Goal: Information Seeking & Learning: Learn about a topic

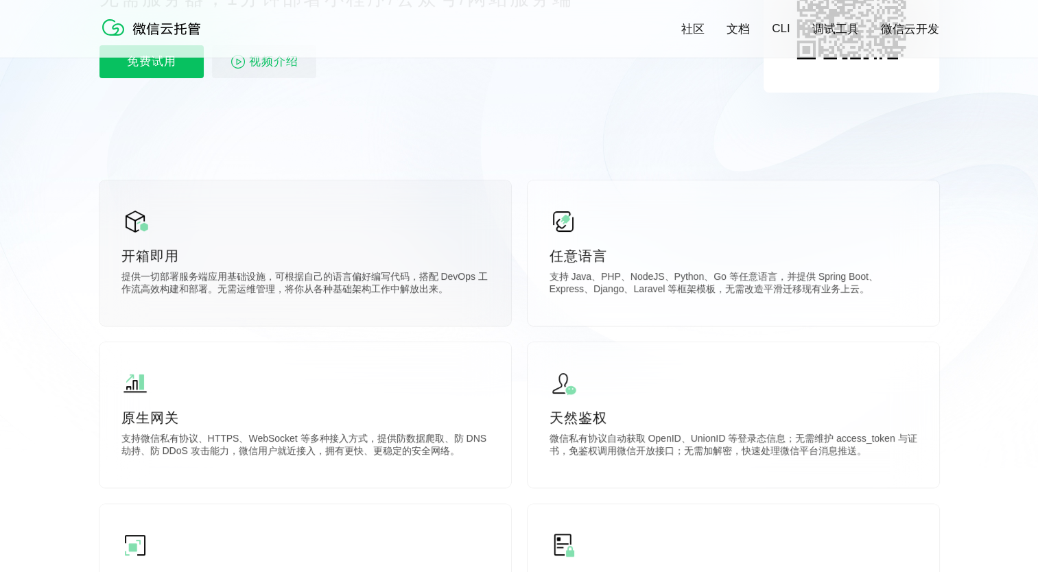
scroll to position [274, 0]
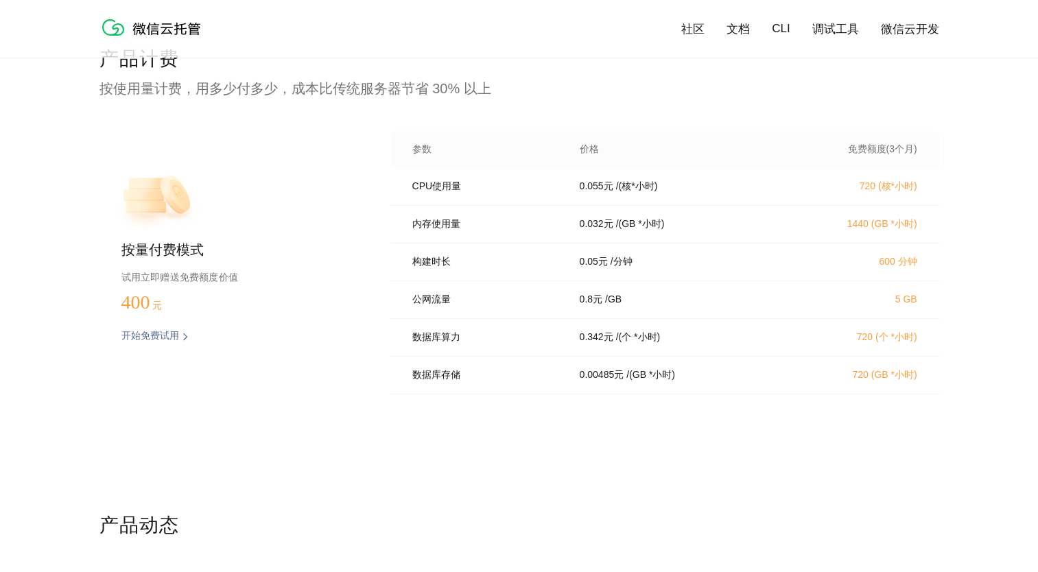
scroll to position [2675, 0]
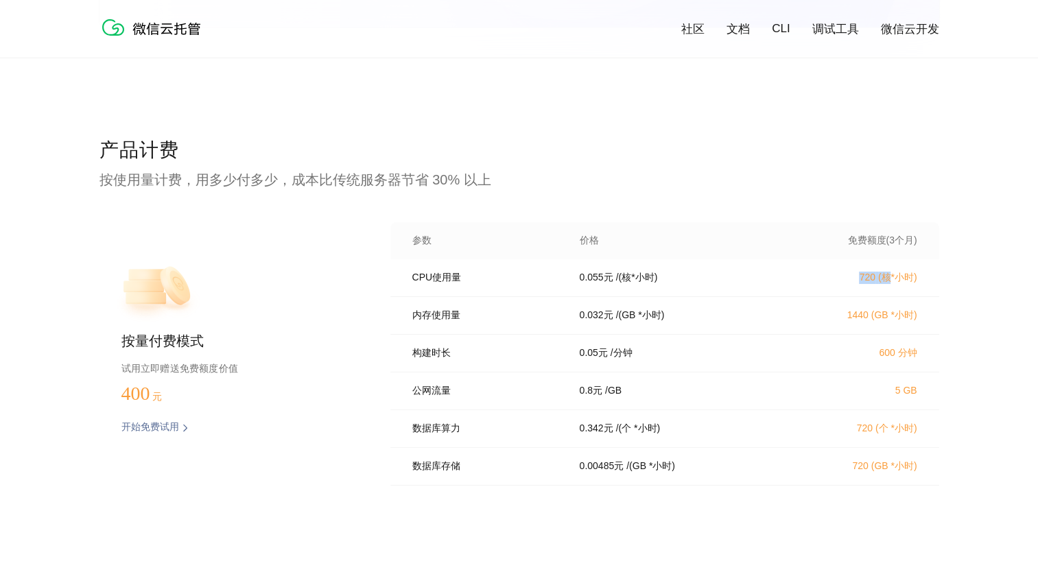
click at [892, 284] on p "720 (核*小时)" at bounding box center [856, 278] width 121 height 12
drag, startPoint x: 892, startPoint y: 285, endPoint x: 590, endPoint y: 314, distance: 302.5
click at [590, 314] on p "0.032 元" at bounding box center [596, 315] width 34 height 12
drag, startPoint x: 608, startPoint y: 281, endPoint x: 629, endPoint y: 279, distance: 20.7
click at [629, 279] on div "0.055 元 / (核*小时)" at bounding box center [678, 278] width 230 height 12
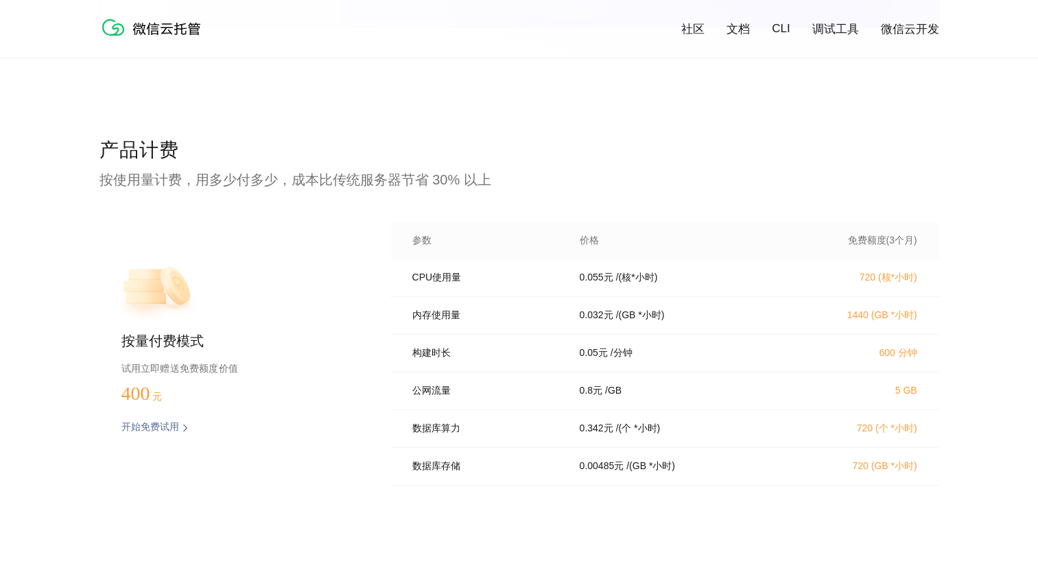
drag, startPoint x: 629, startPoint y: 279, endPoint x: 602, endPoint y: 311, distance: 41.9
click at [602, 311] on div "内存使用量 0.032 元 / (GB *小时) 1440 (GB *小时)" at bounding box center [664, 316] width 549 height 38
drag, startPoint x: 639, startPoint y: 323, endPoint x: 647, endPoint y: 322, distance: 8.3
click at [647, 322] on div "0.032 元 / (GB *小时)" at bounding box center [678, 315] width 230 height 12
drag, startPoint x: 647, startPoint y: 322, endPoint x: 596, endPoint y: 350, distance: 58.3
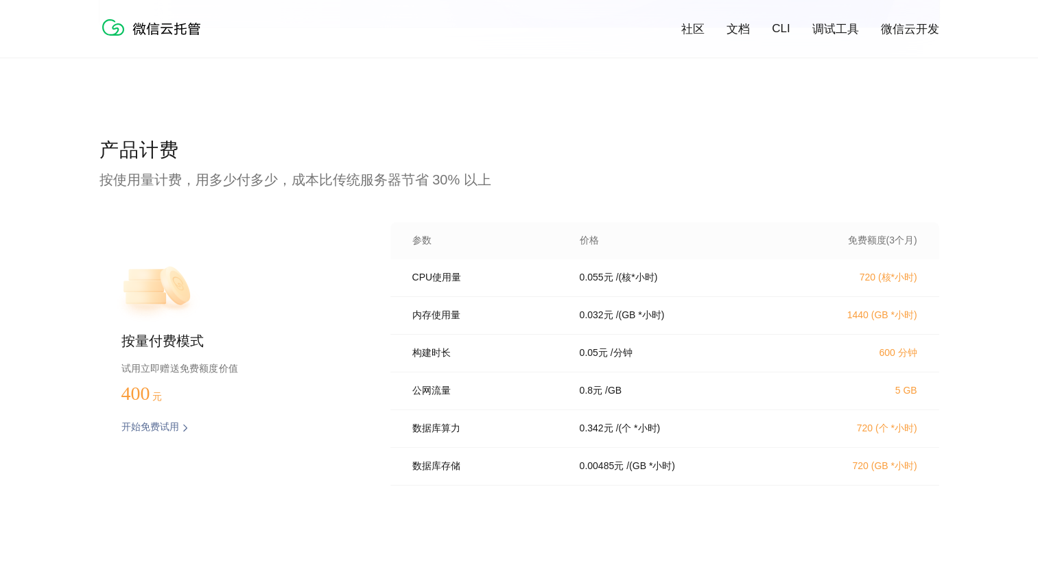
click at [596, 350] on div "构建时长 0.05 元 / 分钟 600 分钟" at bounding box center [664, 354] width 549 height 38
drag, startPoint x: 612, startPoint y: 324, endPoint x: 644, endPoint y: 324, distance: 32.2
click at [644, 322] on div "0.032 元 / (GB *小时)" at bounding box center [678, 315] width 230 height 12
drag, startPoint x: 644, startPoint y: 324, endPoint x: 586, endPoint y: 361, distance: 68.1
click at [586, 359] on p "0.05 元" at bounding box center [593, 353] width 28 height 12
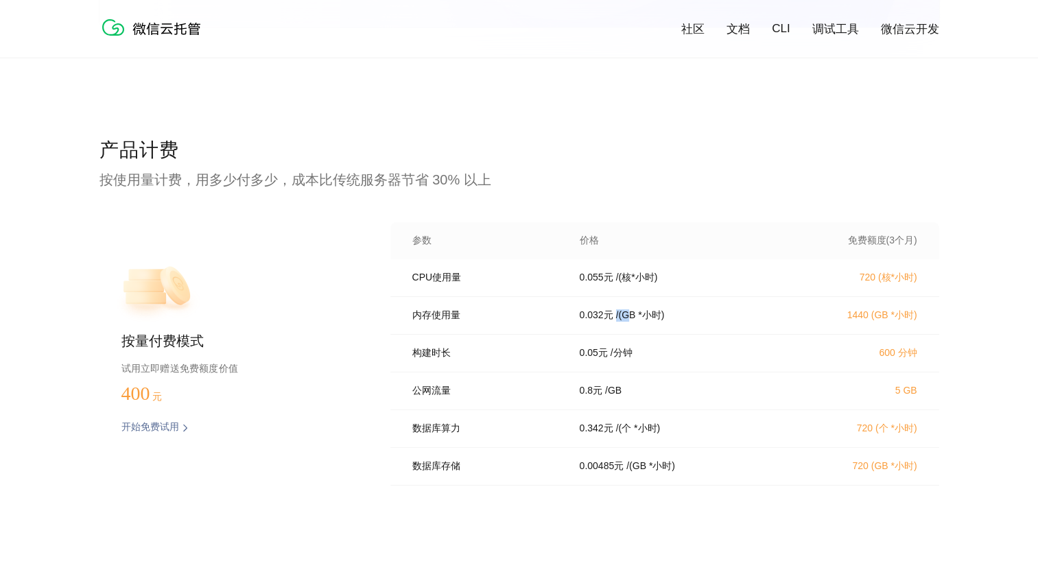
click at [632, 322] on div "0.032 元 / (GB *小时)" at bounding box center [678, 315] width 230 height 12
drag, startPoint x: 632, startPoint y: 322, endPoint x: 588, endPoint y: 363, distance: 59.7
click at [588, 359] on p "0.05 元" at bounding box center [593, 353] width 28 height 12
drag, startPoint x: 851, startPoint y: 322, endPoint x: 869, endPoint y: 319, distance: 18.2
click at [869, 319] on p "1440 ([GEOGRAPHIC_DATA] *小时)" at bounding box center [856, 315] width 121 height 12
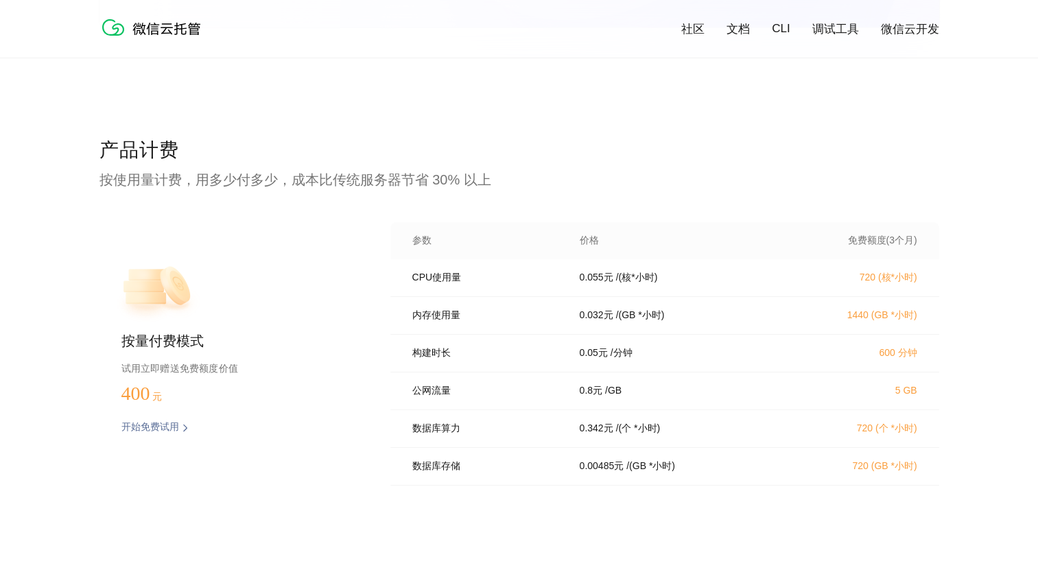
drag, startPoint x: 869, startPoint y: 319, endPoint x: 840, endPoint y: 353, distance: 44.8
click at [840, 353] on p "600 分钟" at bounding box center [856, 353] width 121 height 12
click at [606, 359] on div "0.05 元 / 分钟" at bounding box center [678, 353] width 230 height 12
click at [603, 359] on p "0.05 元" at bounding box center [593, 353] width 28 height 12
click at [907, 359] on p "600 分钟" at bounding box center [856, 353] width 121 height 12
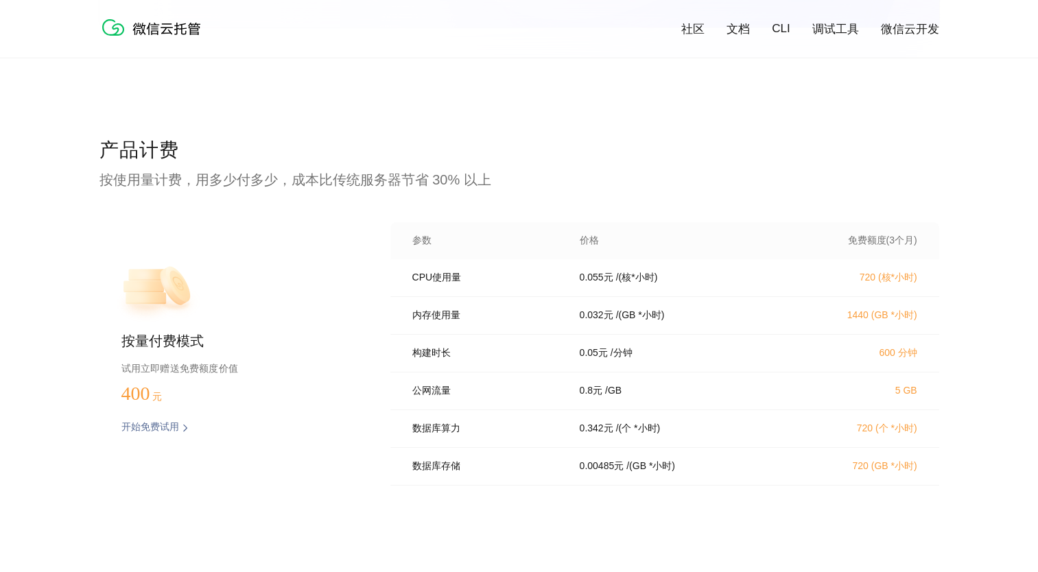
drag, startPoint x: 907, startPoint y: 359, endPoint x: 886, endPoint y: 381, distance: 31.1
click at [886, 381] on div "公网流量 0.8 元 / GB 5 GB" at bounding box center [664, 391] width 549 height 38
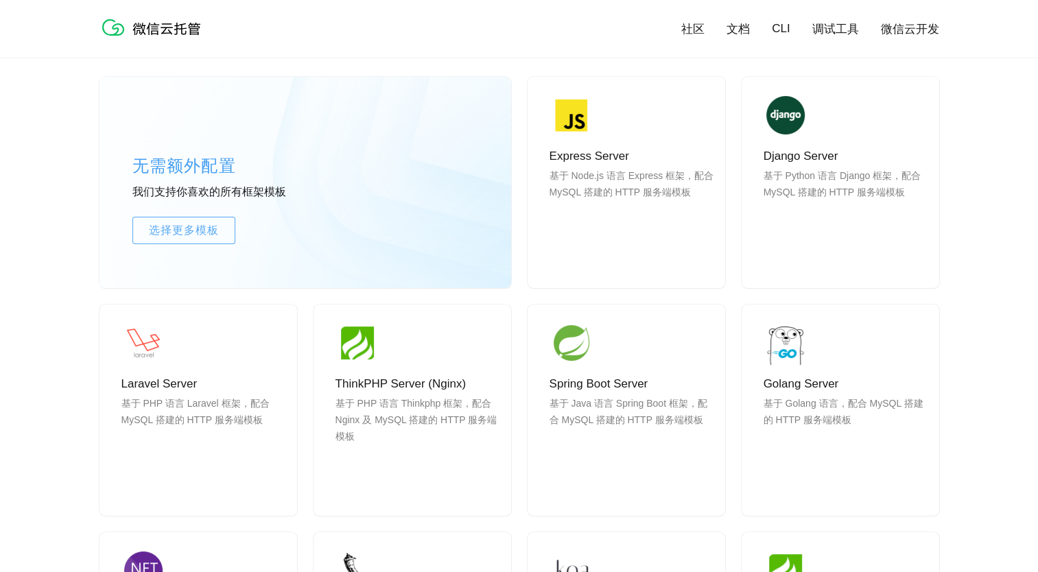
scroll to position [1029, 0]
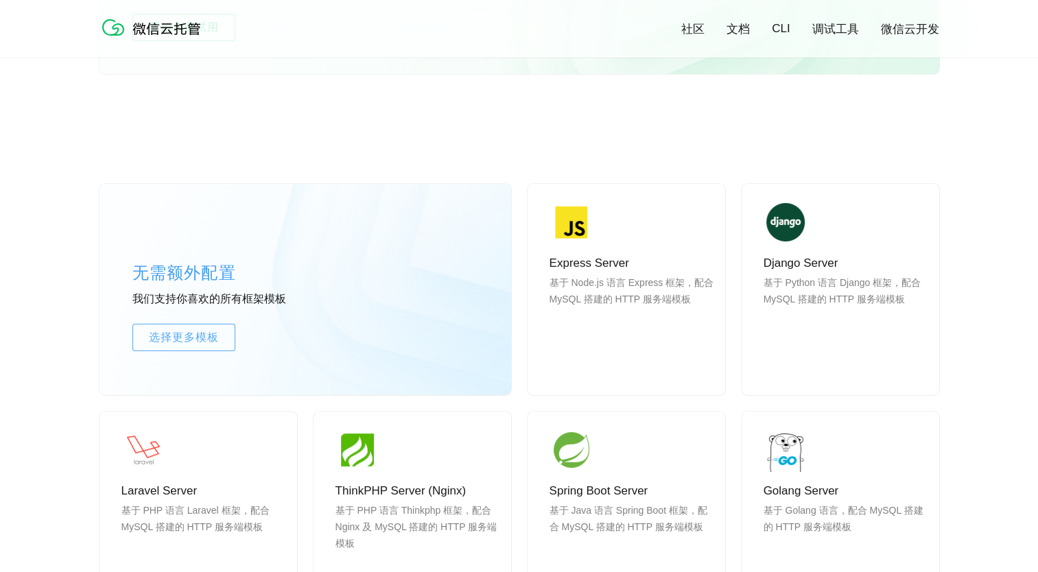
click at [780, 19] on div "社区 文档 CLI 调试工具 微信云开发" at bounding box center [518, 29] width 839 height 30
click at [779, 28] on link "CLI" at bounding box center [781, 29] width 18 height 14
click at [846, 147] on div "无需额外配置 我们支持你喜欢的所有框架模板 选择更多模板 Express Server 基于 Node.js 语言 Express 框架，配合 MySQL 搭…" at bounding box center [518, 486] width 839 height 728
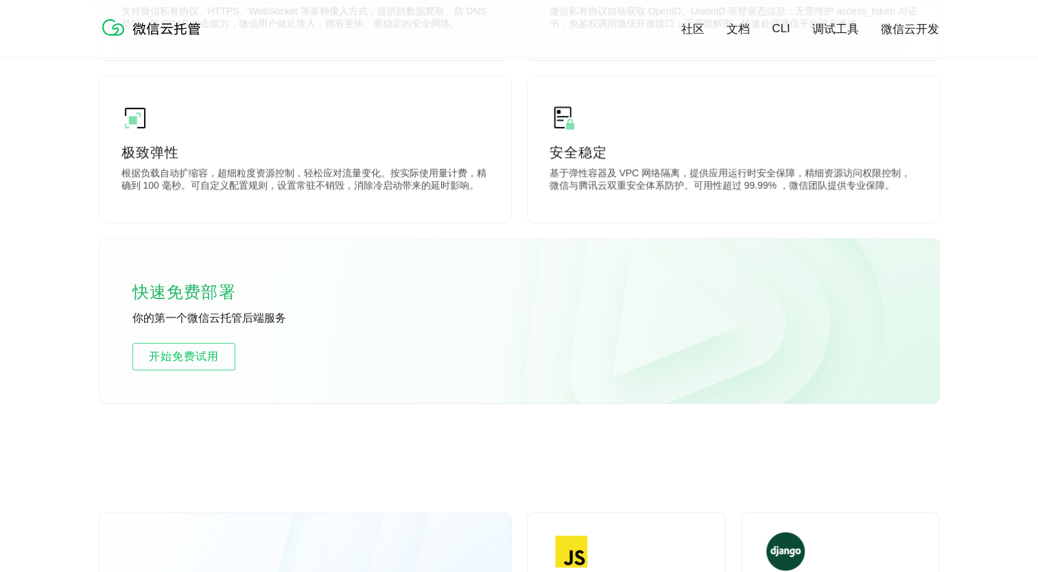
scroll to position [617, 0]
